Goal: Browse casually: Explore the website without a specific task or goal

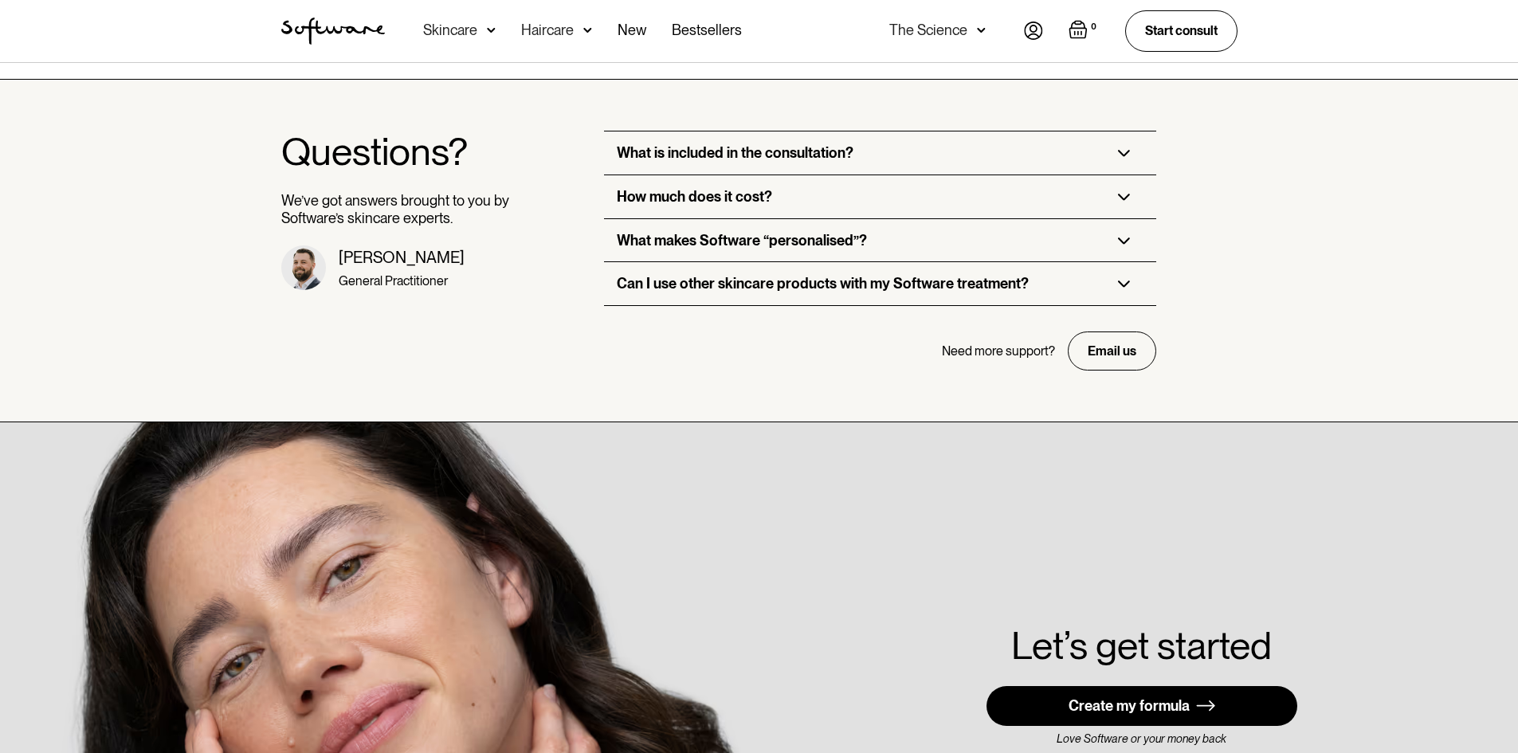
scroll to position [3904, 0]
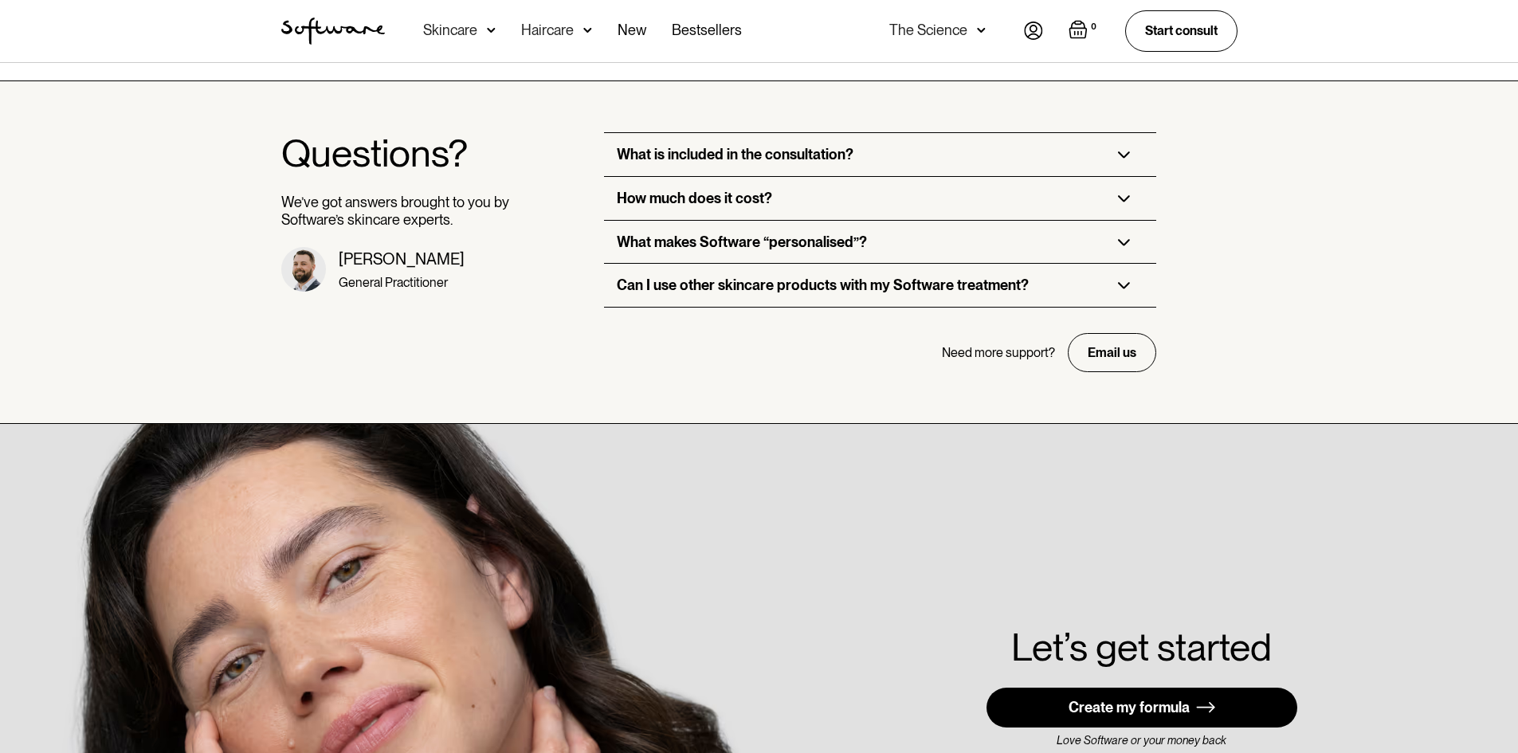
click at [1322, 292] on div "Questions? We’ve got answers brought to you by Software’s skincare experts. [PE…" at bounding box center [759, 252] width 1518 height 343
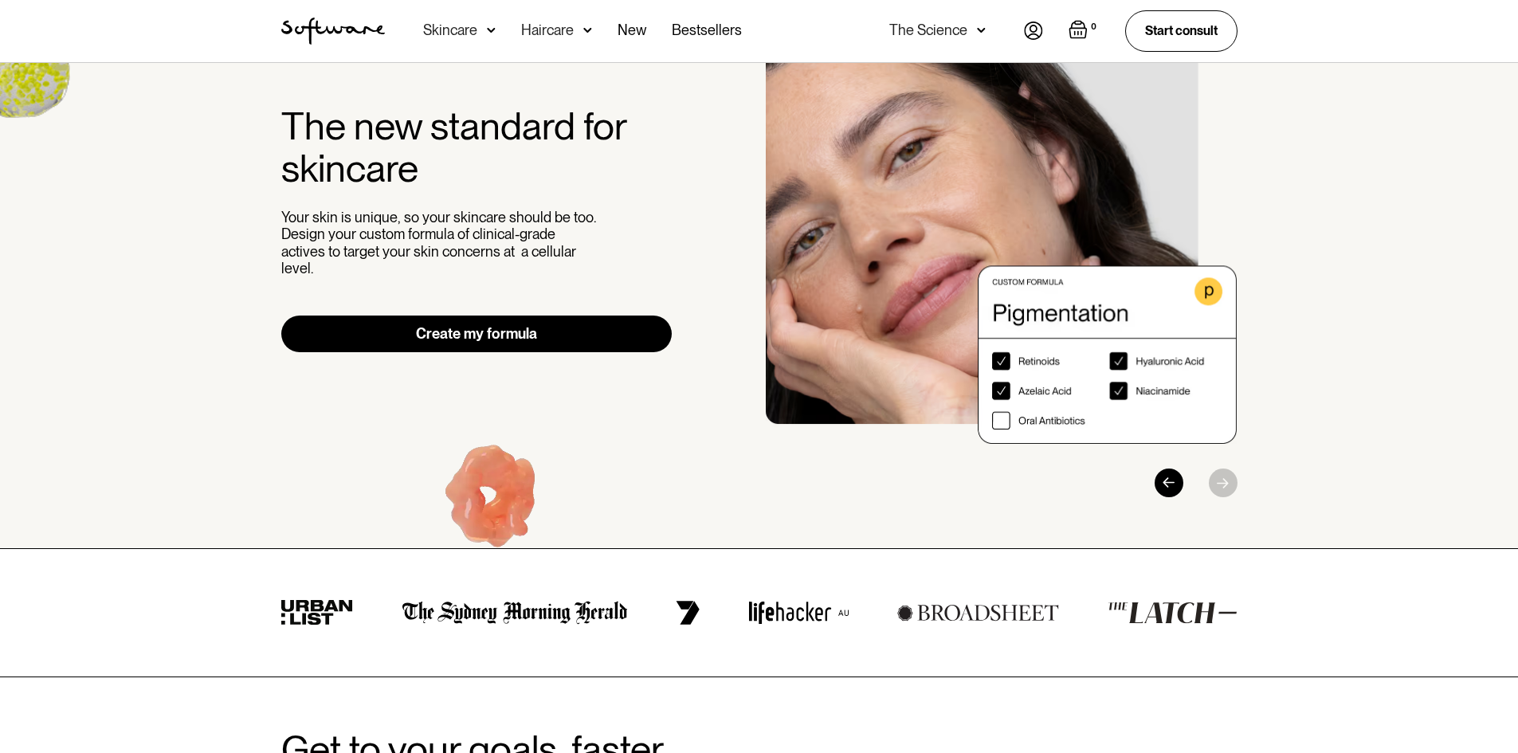
scroll to position [0, 0]
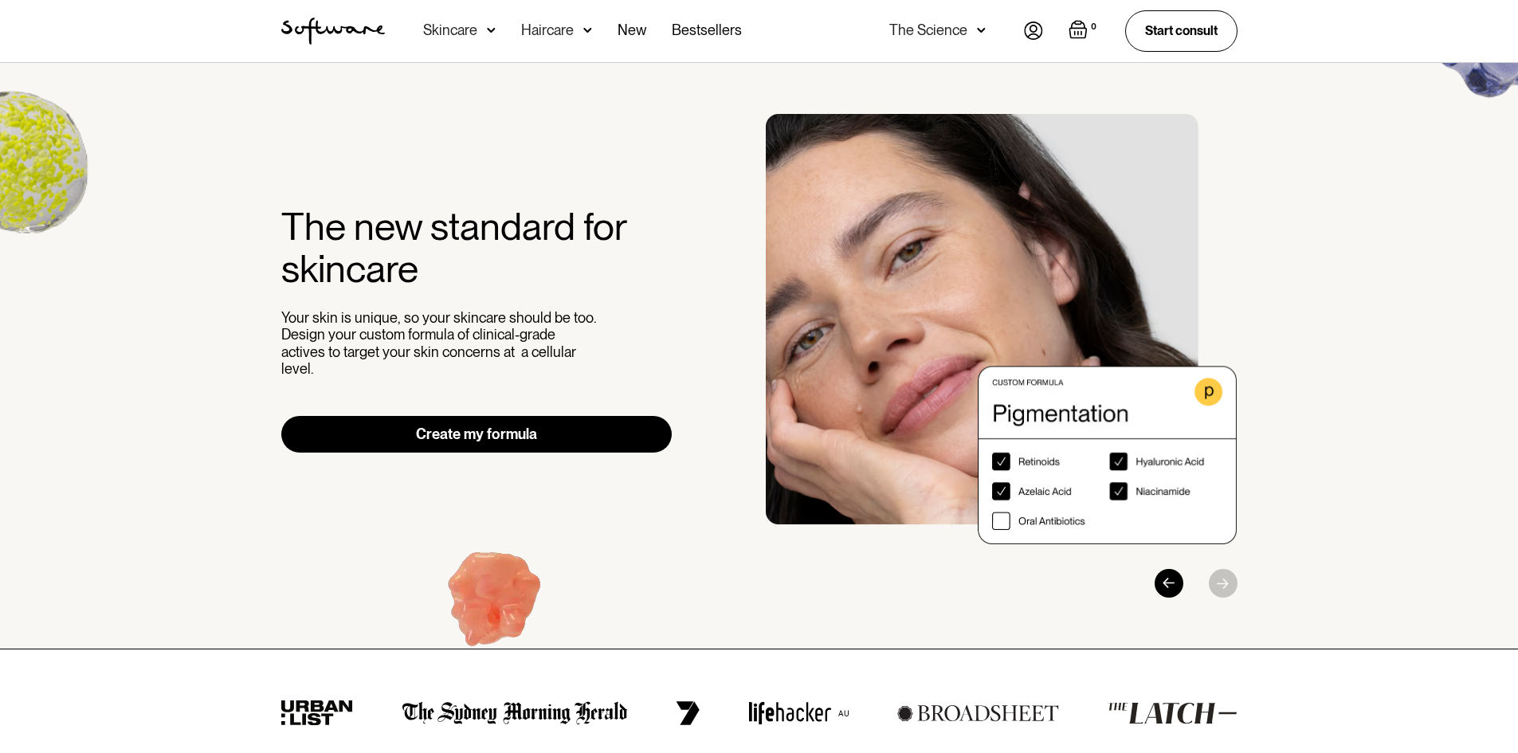
click at [317, 29] on img "home" at bounding box center [333, 31] width 104 height 27
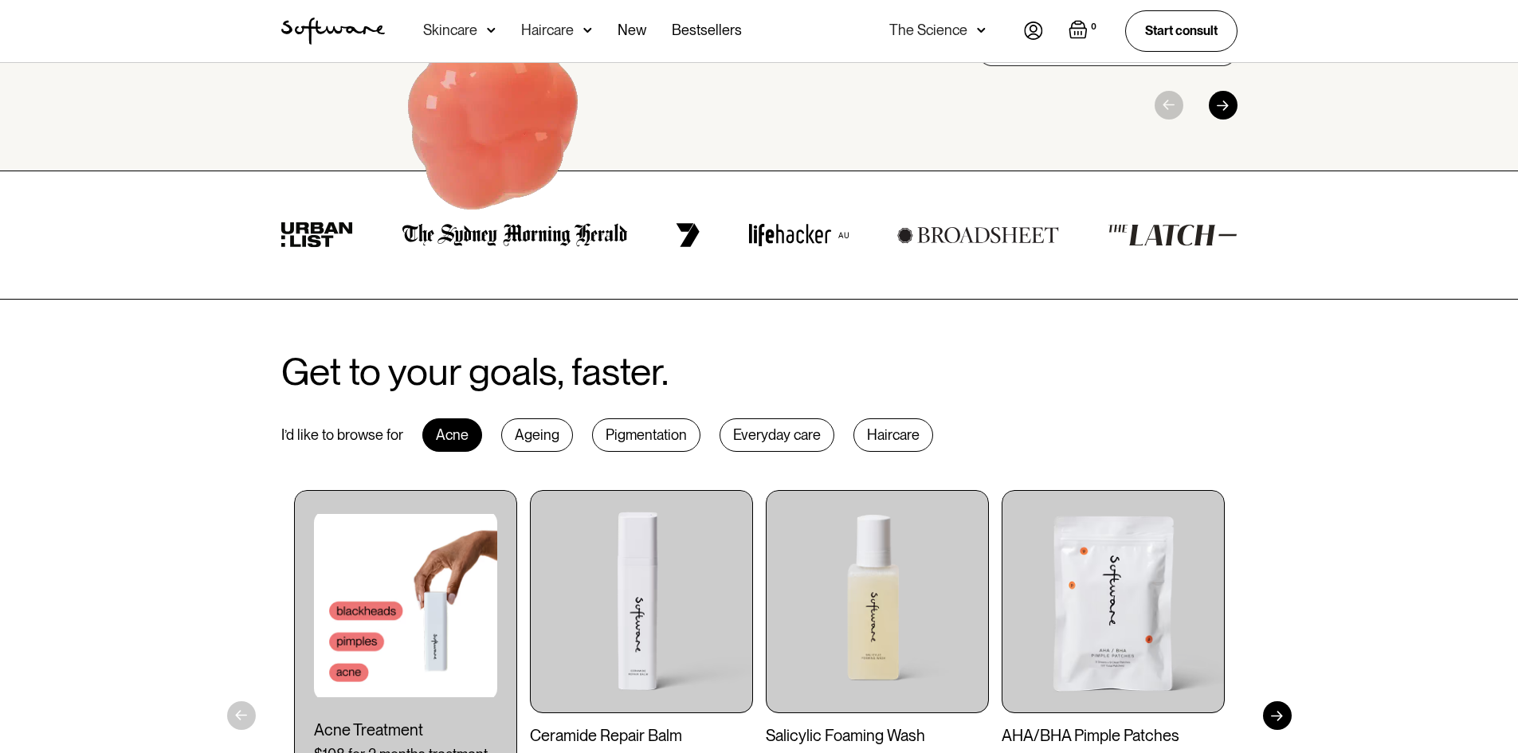
scroll to position [80, 0]
